Goal: Information Seeking & Learning: Learn about a topic

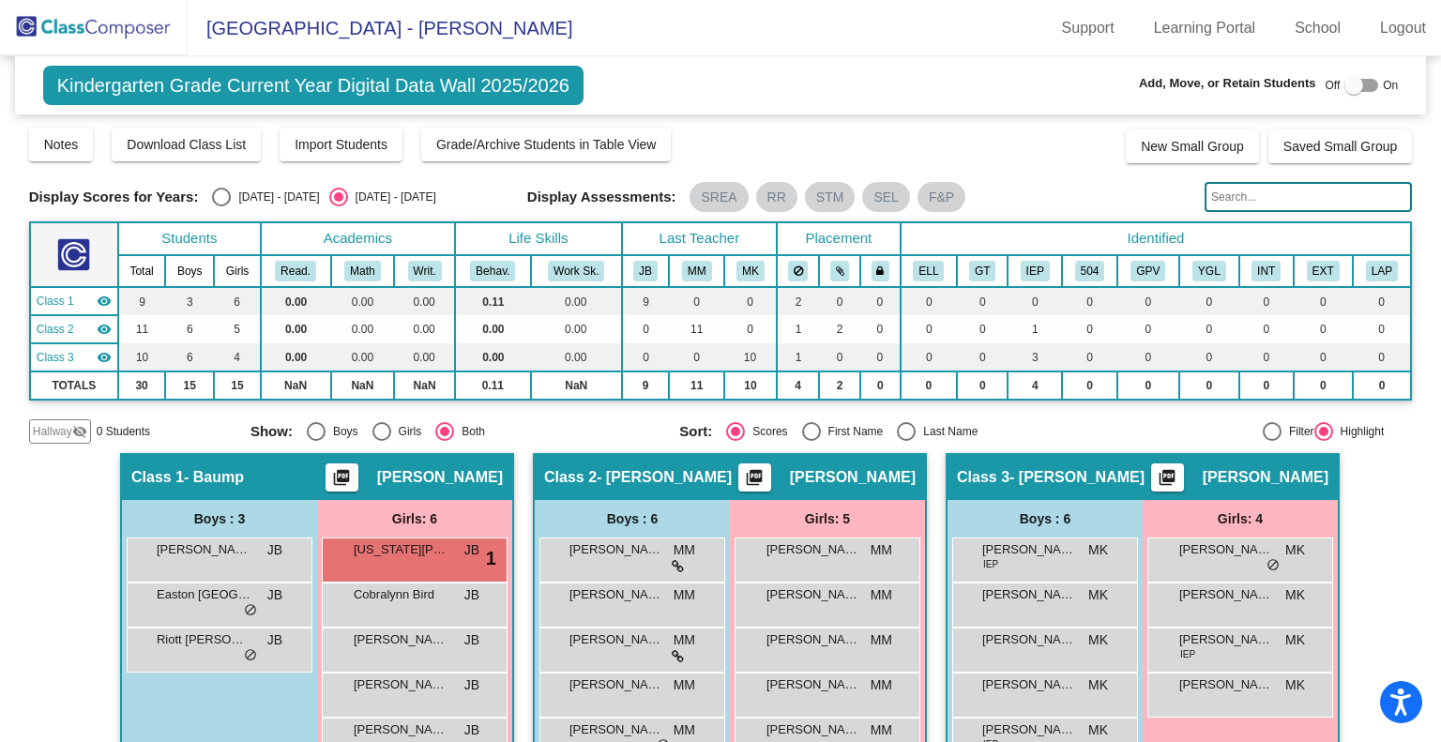
scroll to position [93, 0]
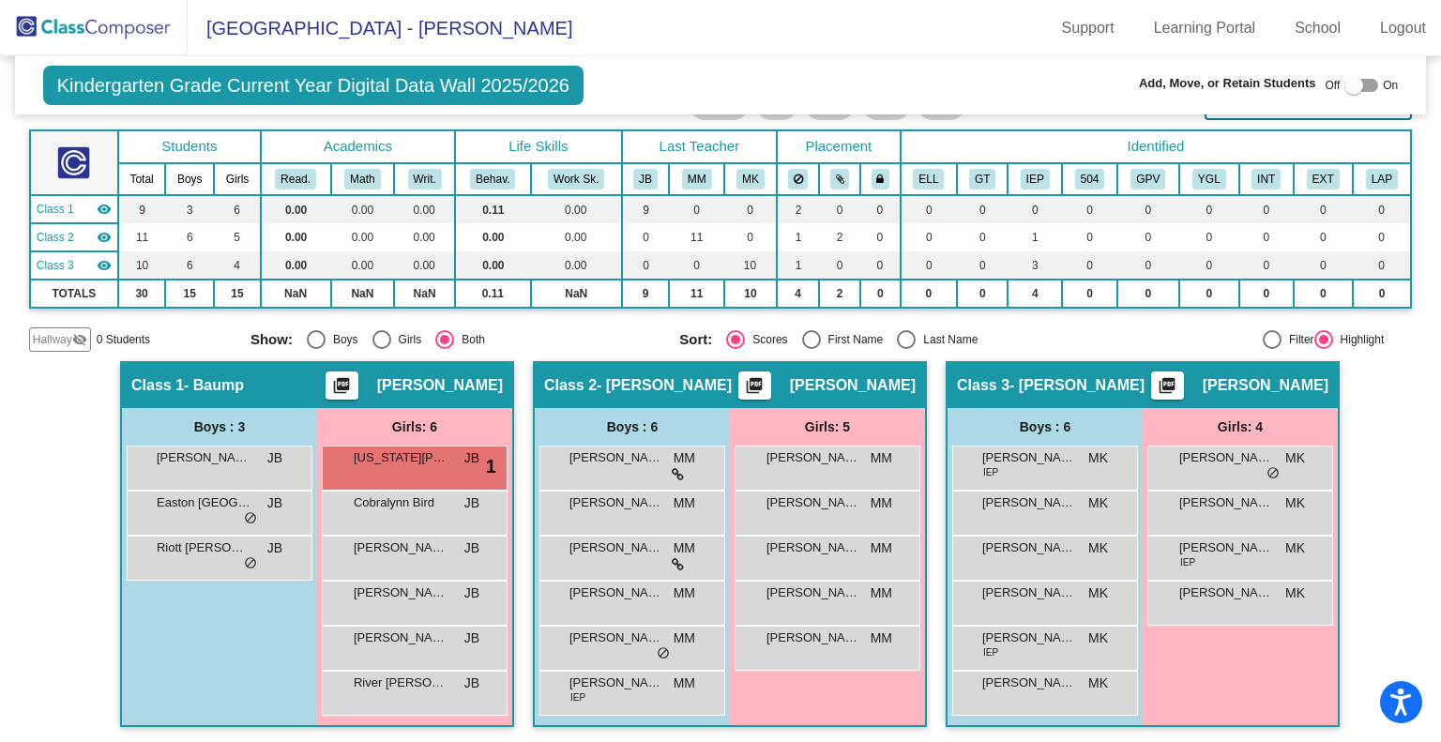
scroll to position [93, 0]
click at [1238, 460] on span "[PERSON_NAME]" at bounding box center [1227, 457] width 94 height 19
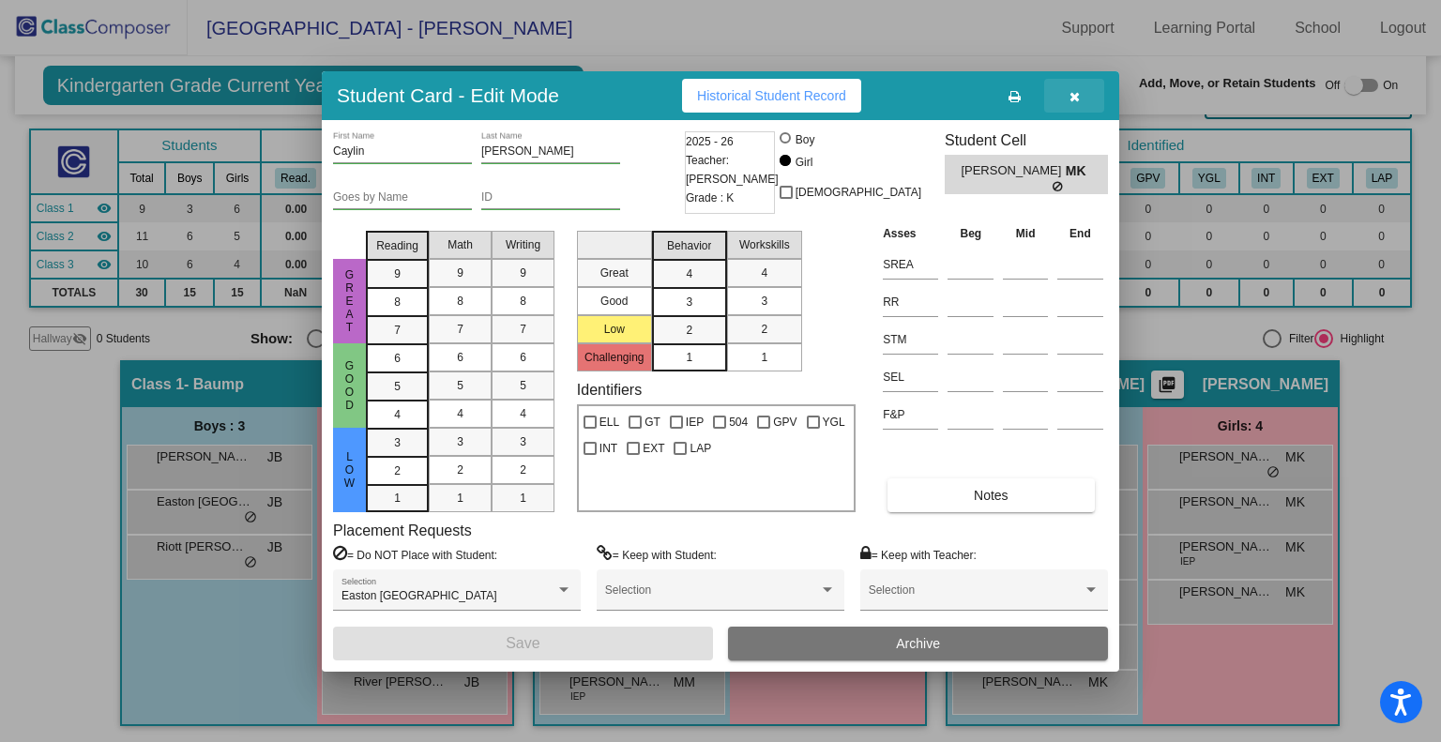
click at [1074, 102] on icon "button" at bounding box center [1075, 96] width 10 height 13
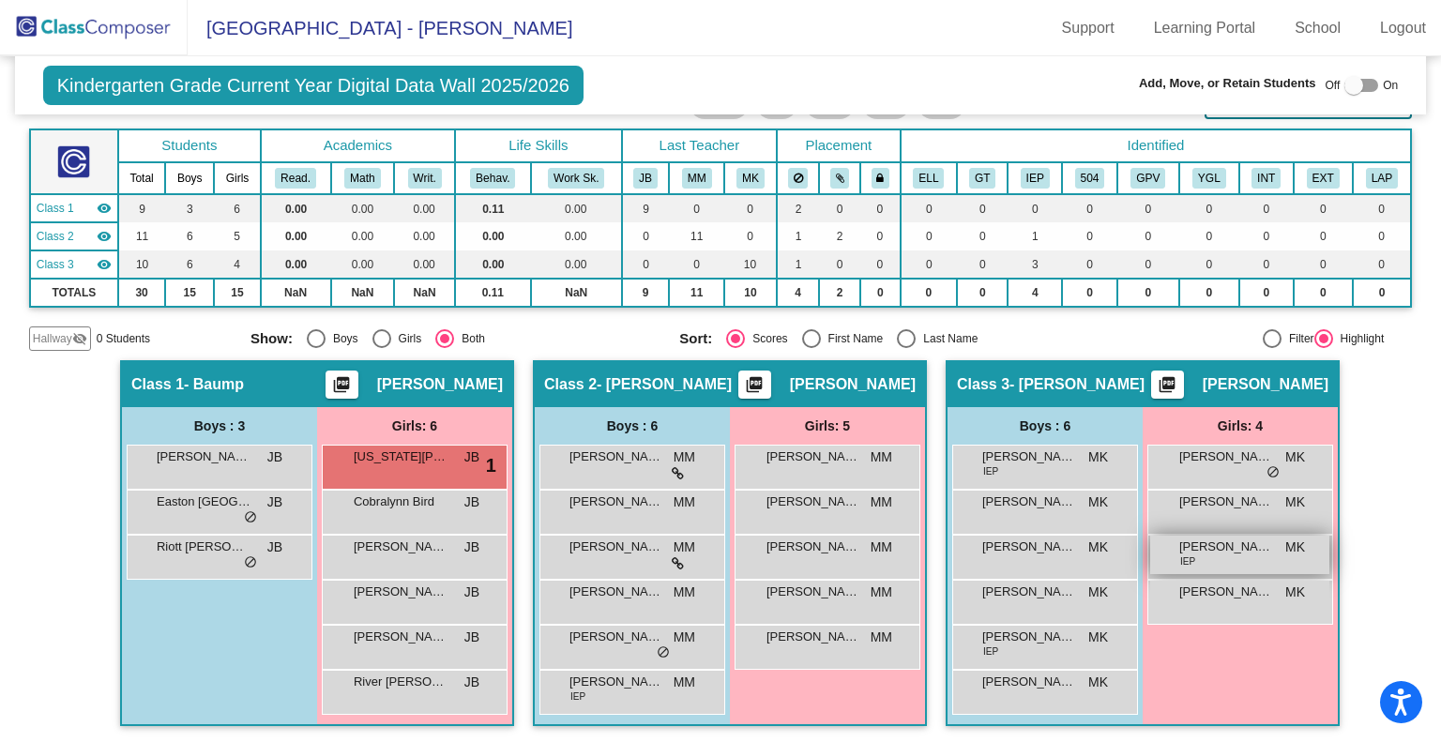
click at [1187, 562] on span "IEP" at bounding box center [1188, 562] width 15 height 14
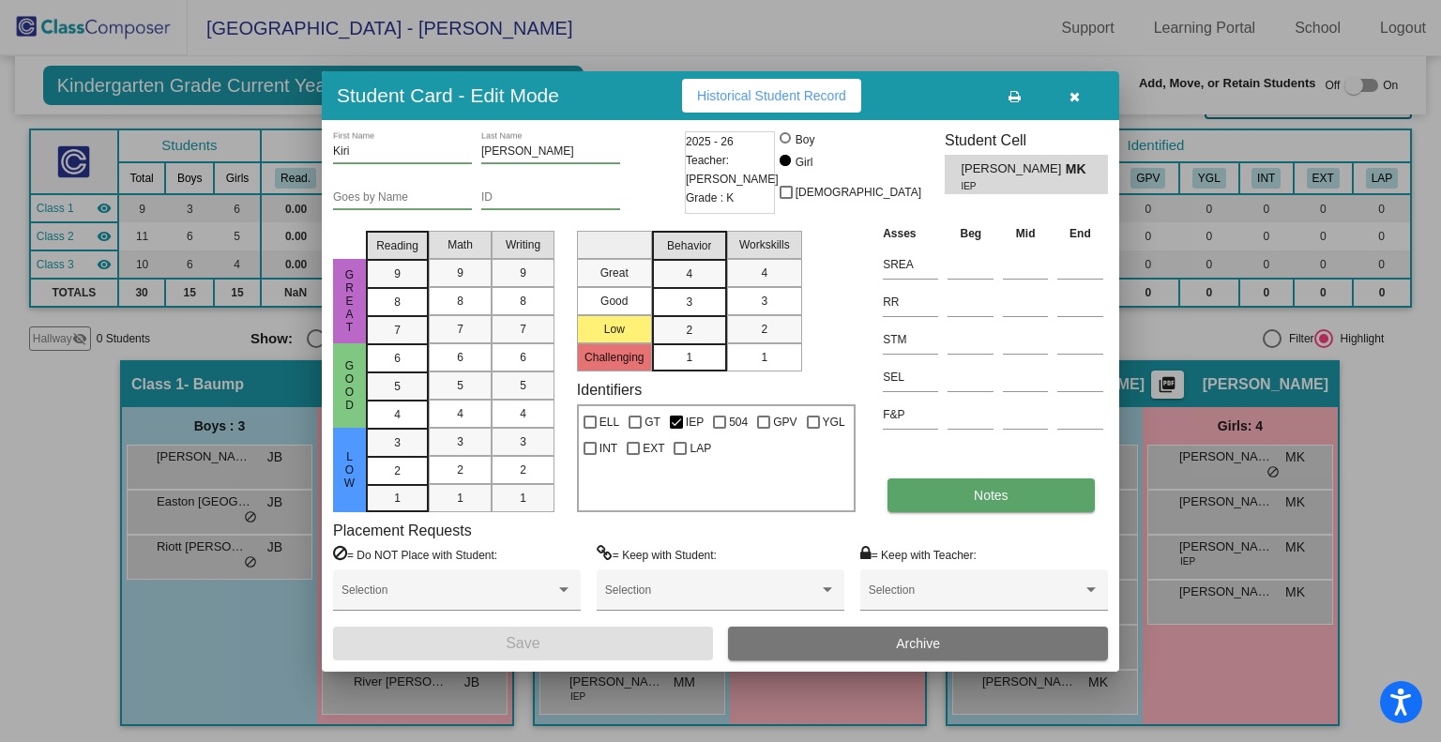
click at [1004, 495] on span "Notes" at bounding box center [991, 495] width 35 height 15
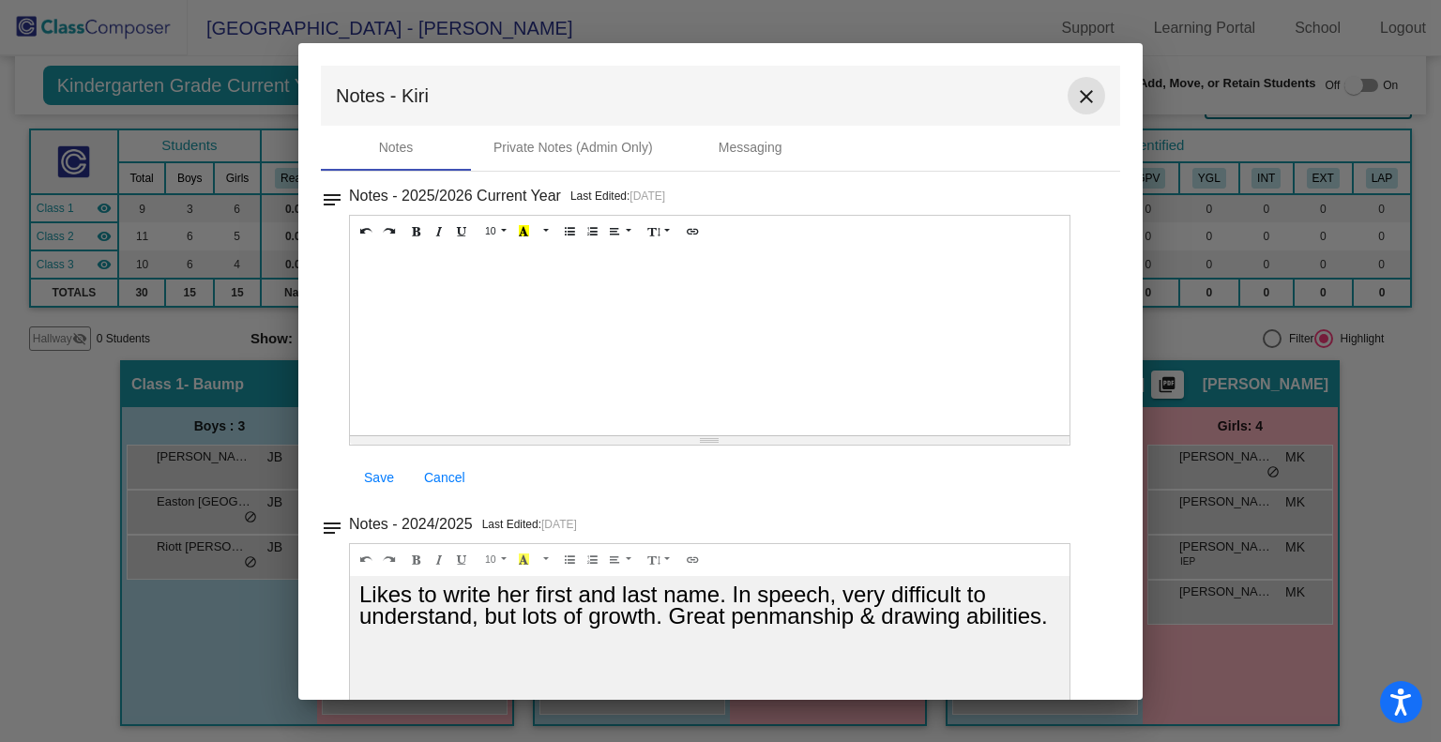
click at [1077, 99] on mat-icon "close" at bounding box center [1086, 96] width 23 height 23
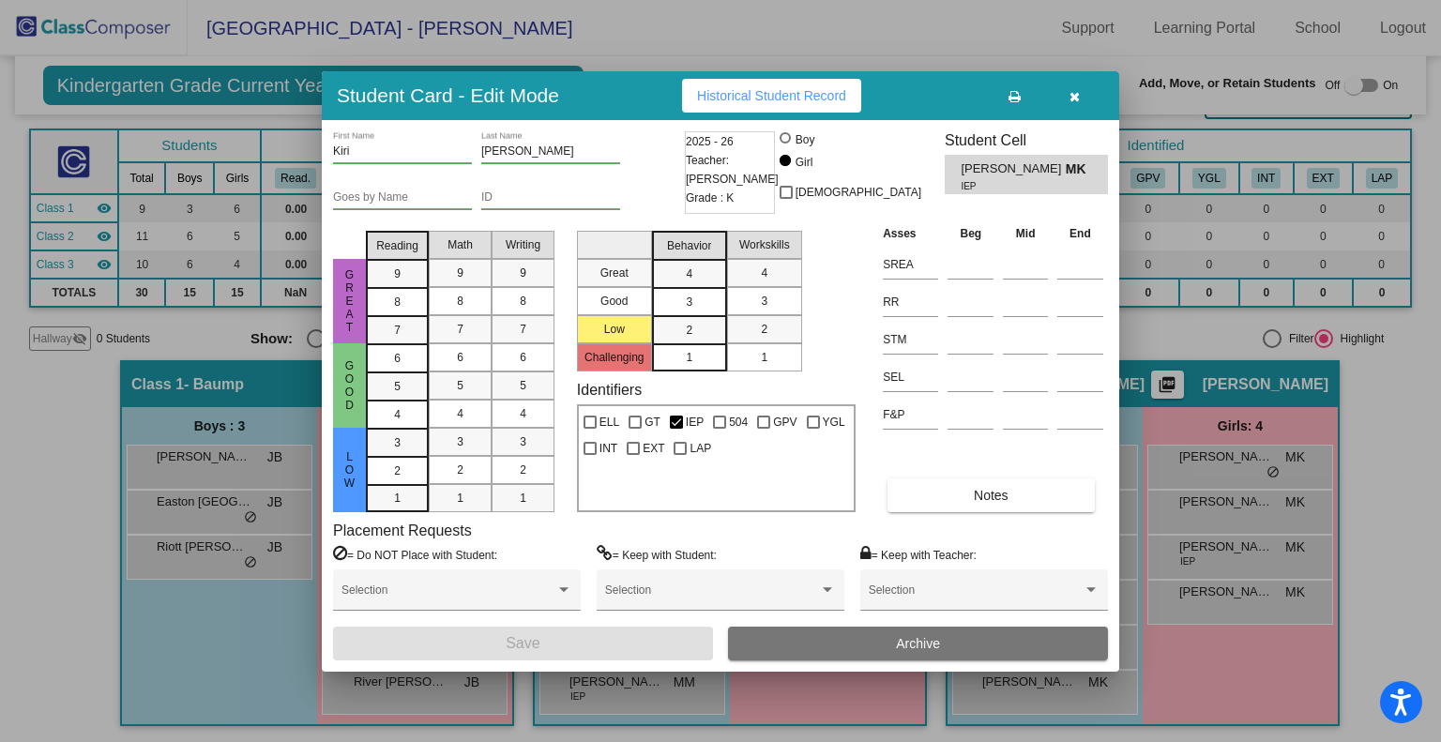
click at [1065, 101] on button "button" at bounding box center [1074, 96] width 60 height 34
